Goal: Information Seeking & Learning: Learn about a topic

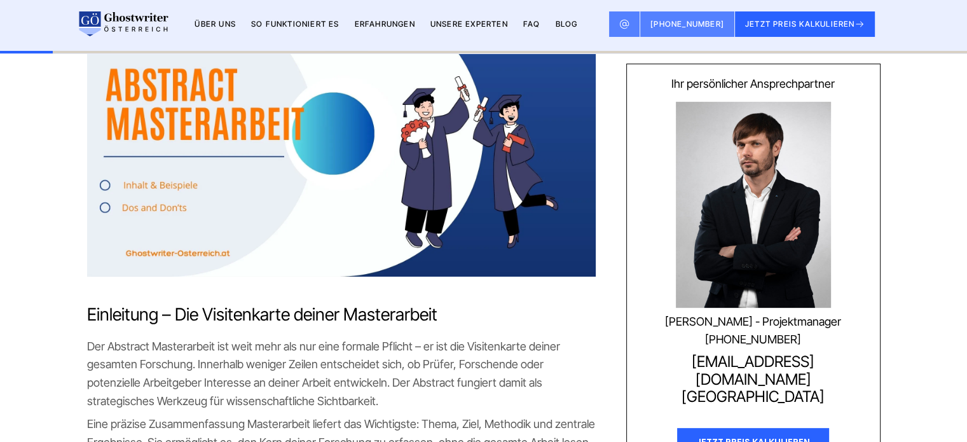
scroll to position [381, 0]
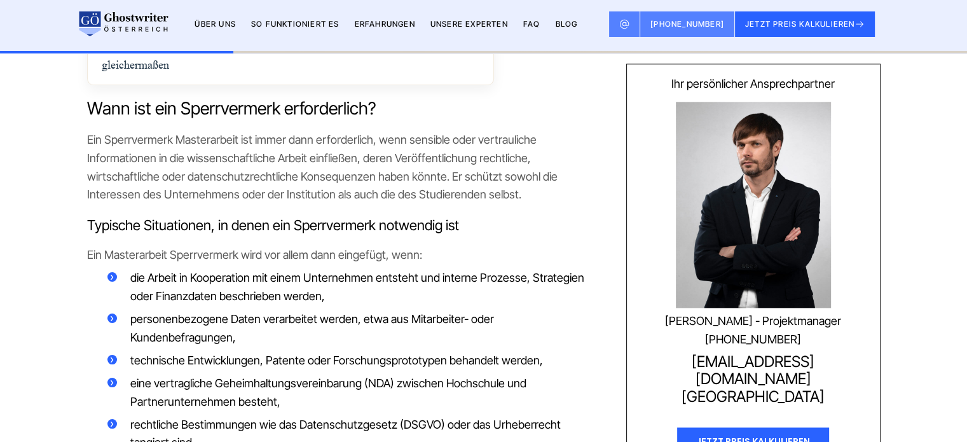
scroll to position [1207, 0]
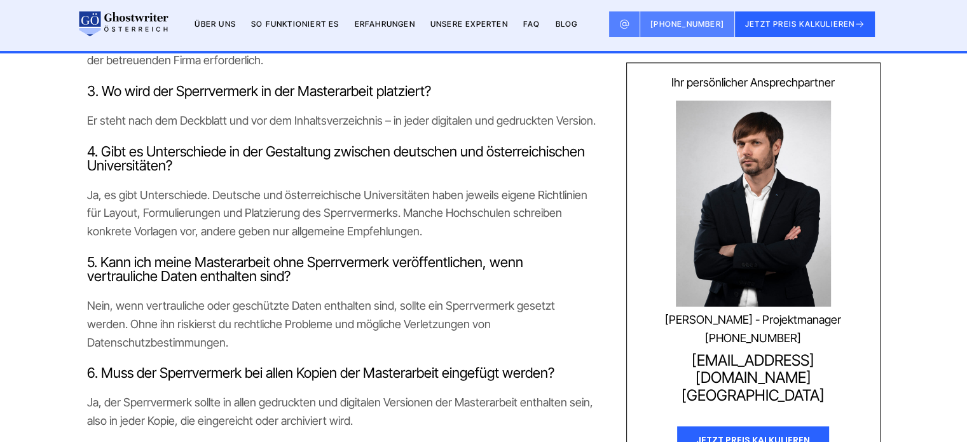
scroll to position [6673, 0]
